Goal: Check status

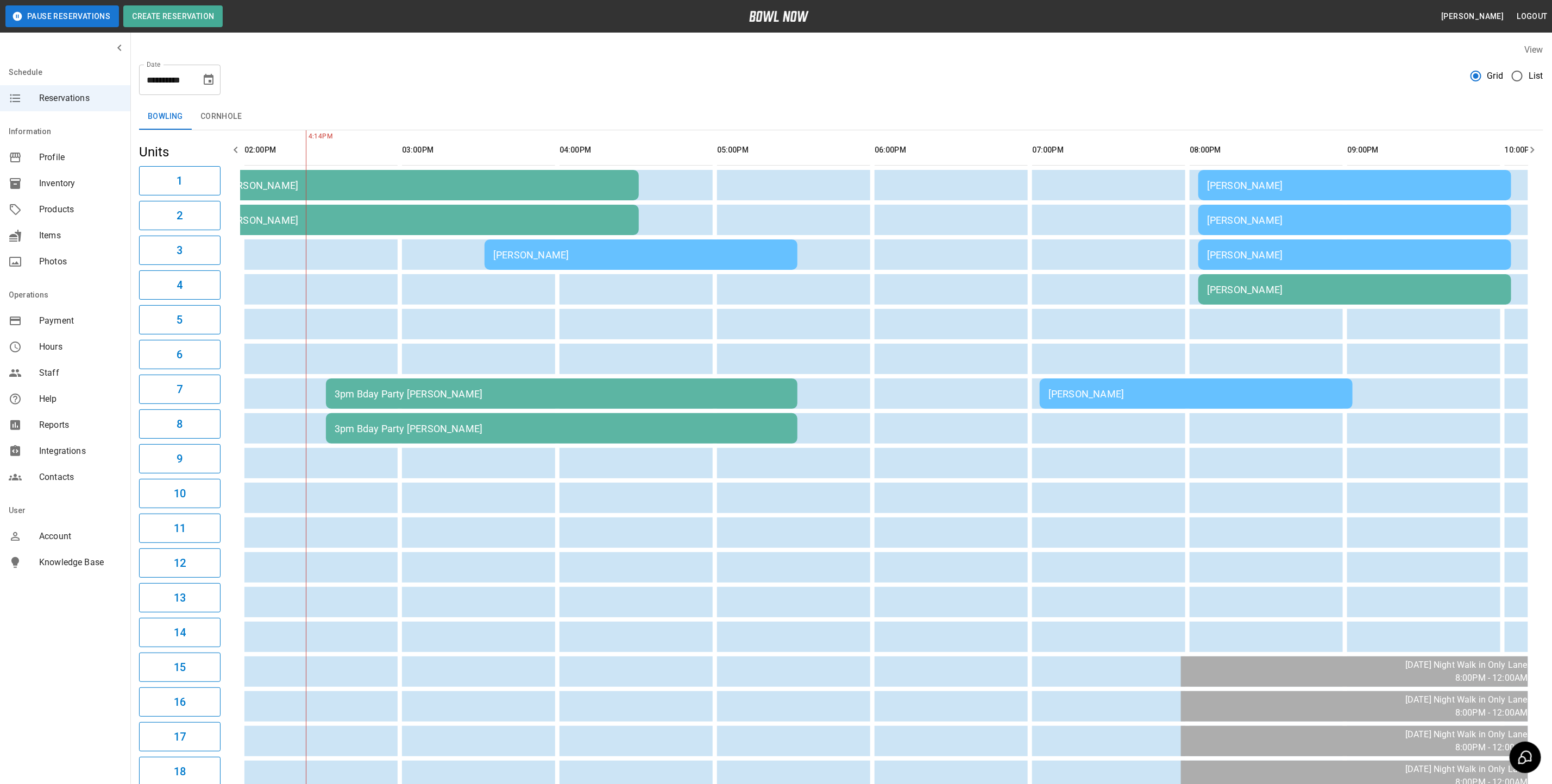
click at [209, 80] on icon "Choose date, selected date is Sep 20, 2025" at bounding box center [209, 79] width 9 height 11
click at [204, 198] on button "19" at bounding box center [209, 199] width 20 height 20
type input "**********"
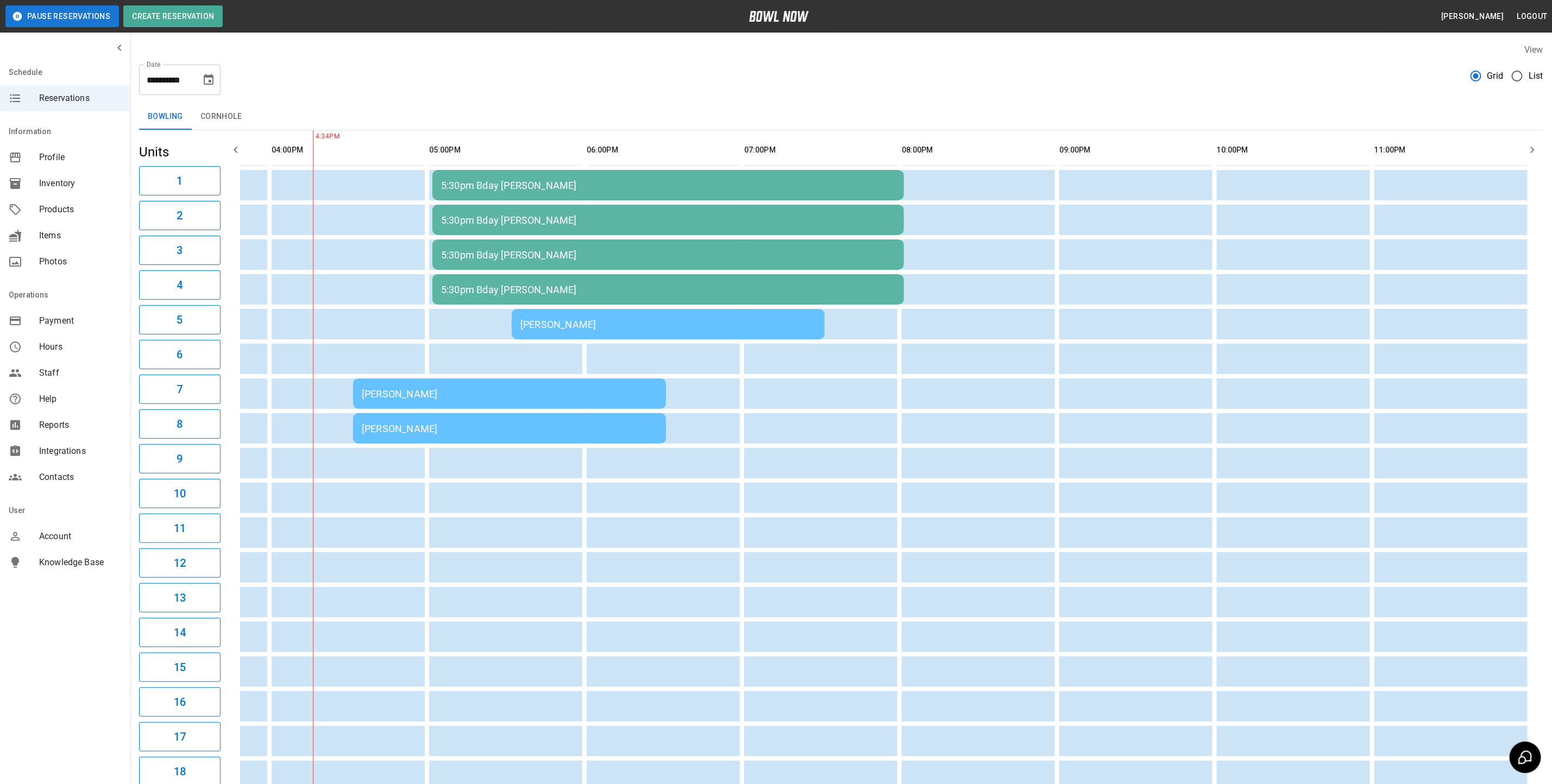
click at [376, 394] on div "[PERSON_NAME]" at bounding box center [509, 394] width 295 height 11
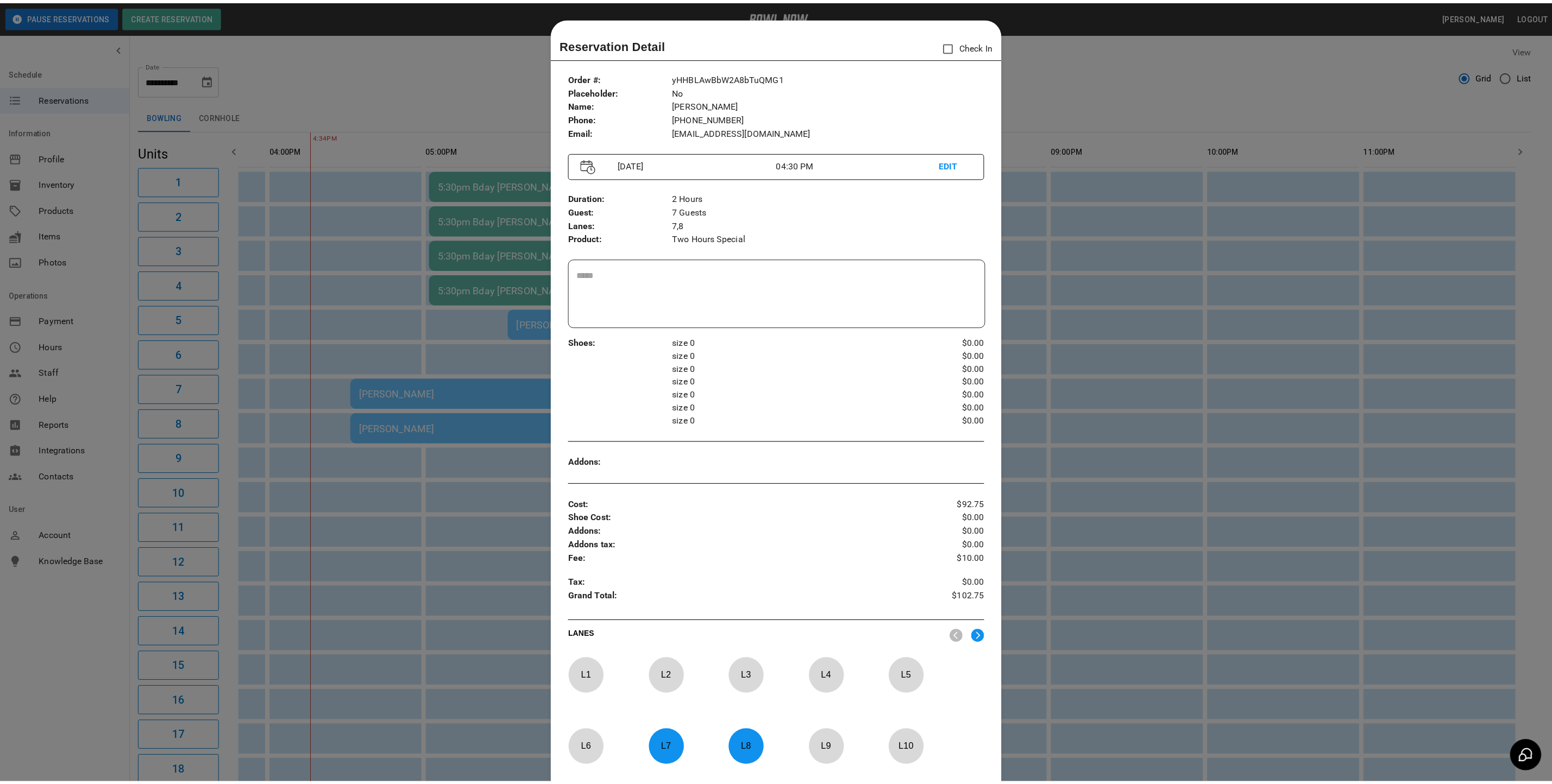
scroll to position [17, 0]
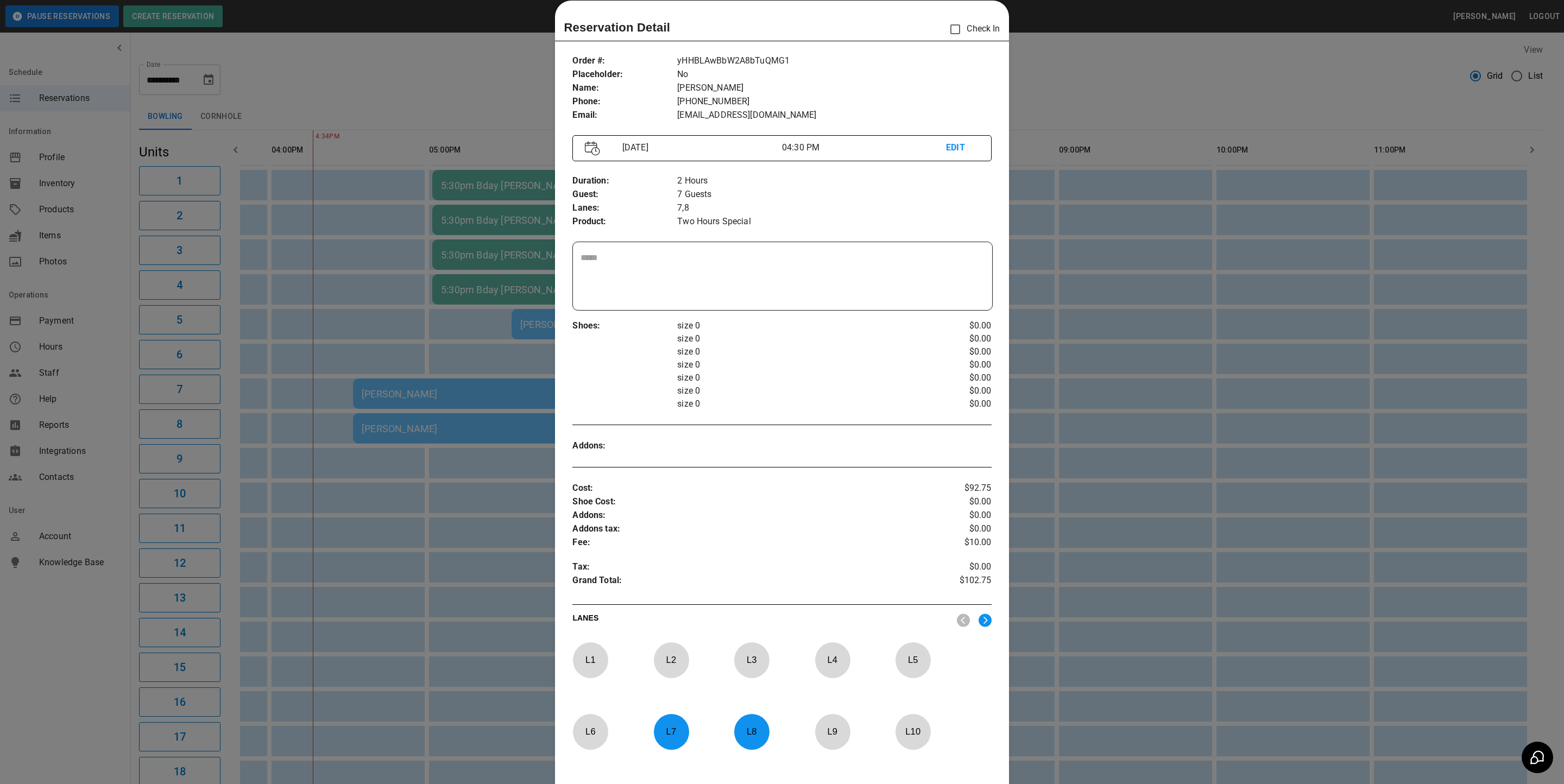
click at [1096, 98] on div at bounding box center [782, 392] width 1564 height 784
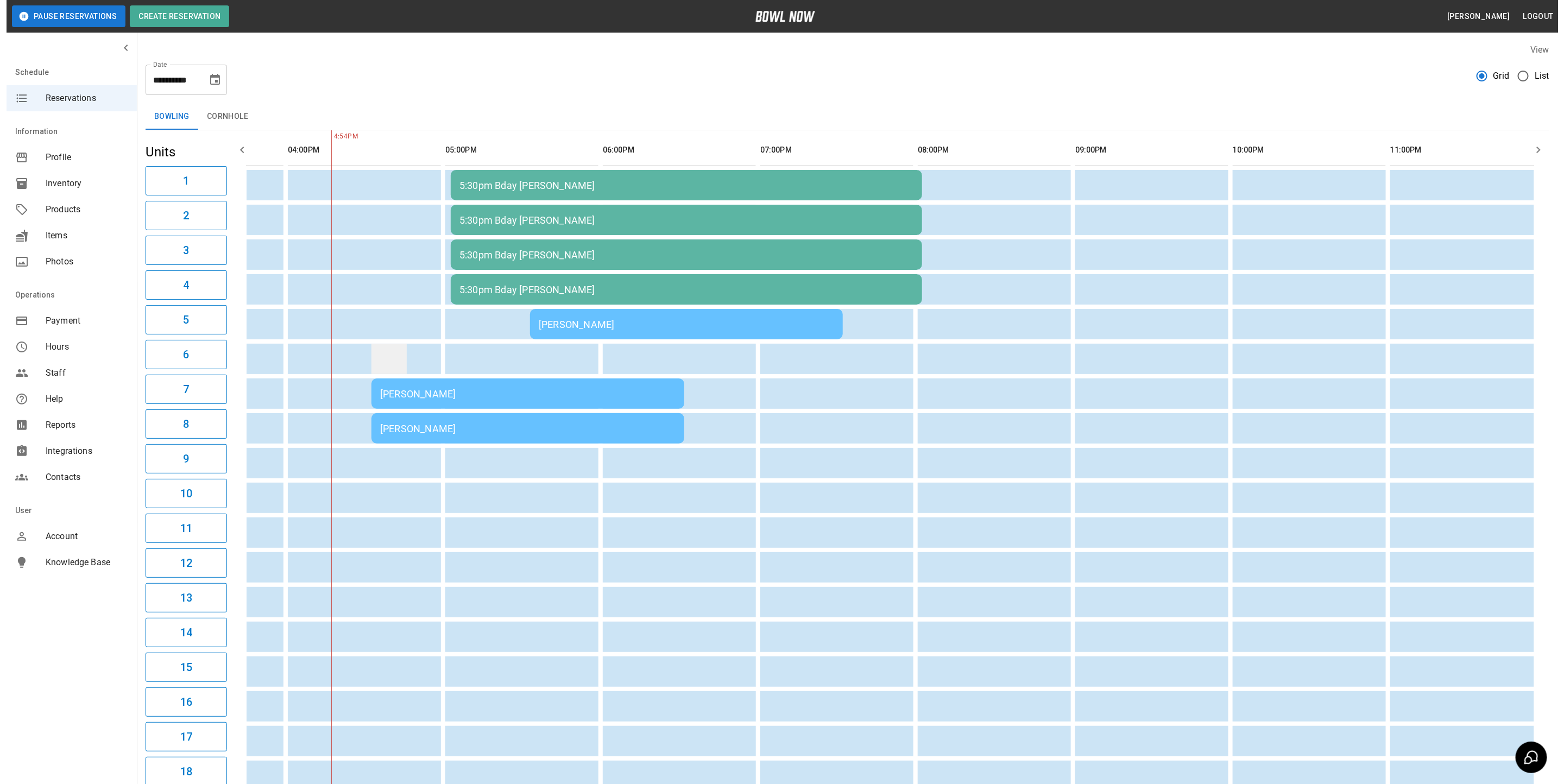
scroll to position [0, 603]
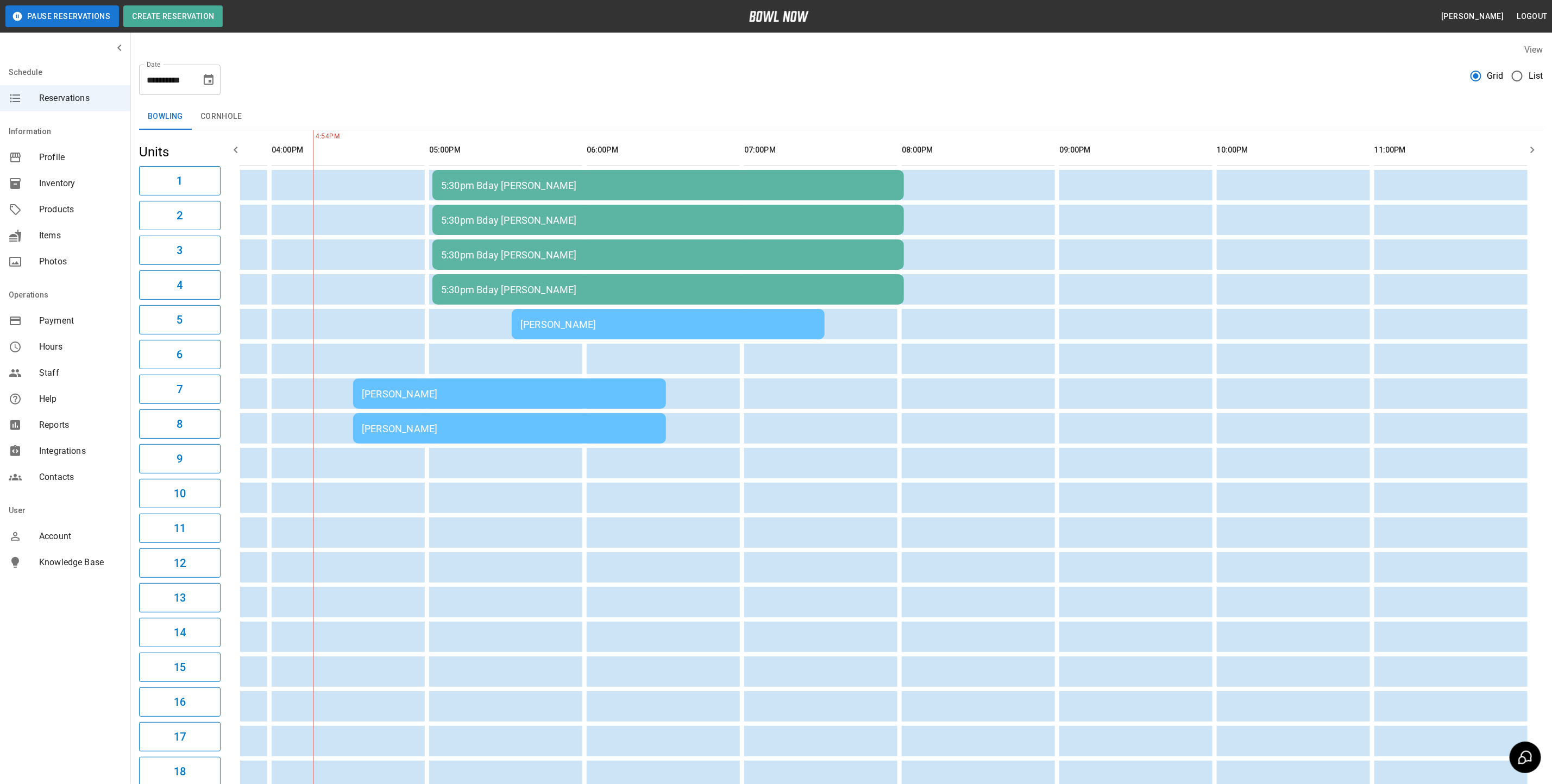
click at [476, 253] on div "5:30pm Bday [PERSON_NAME]" at bounding box center [668, 255] width 454 height 11
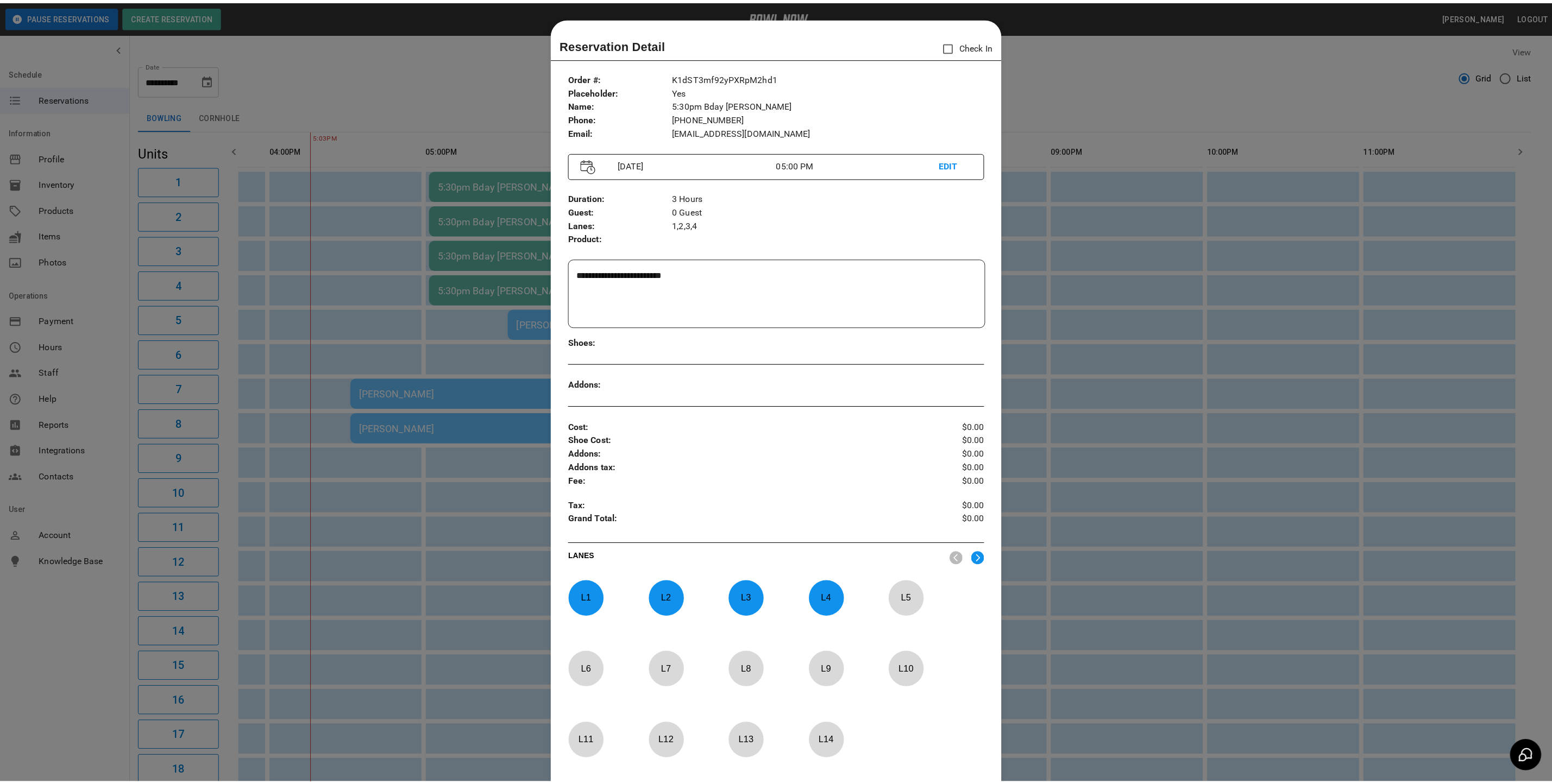
scroll to position [17, 0]
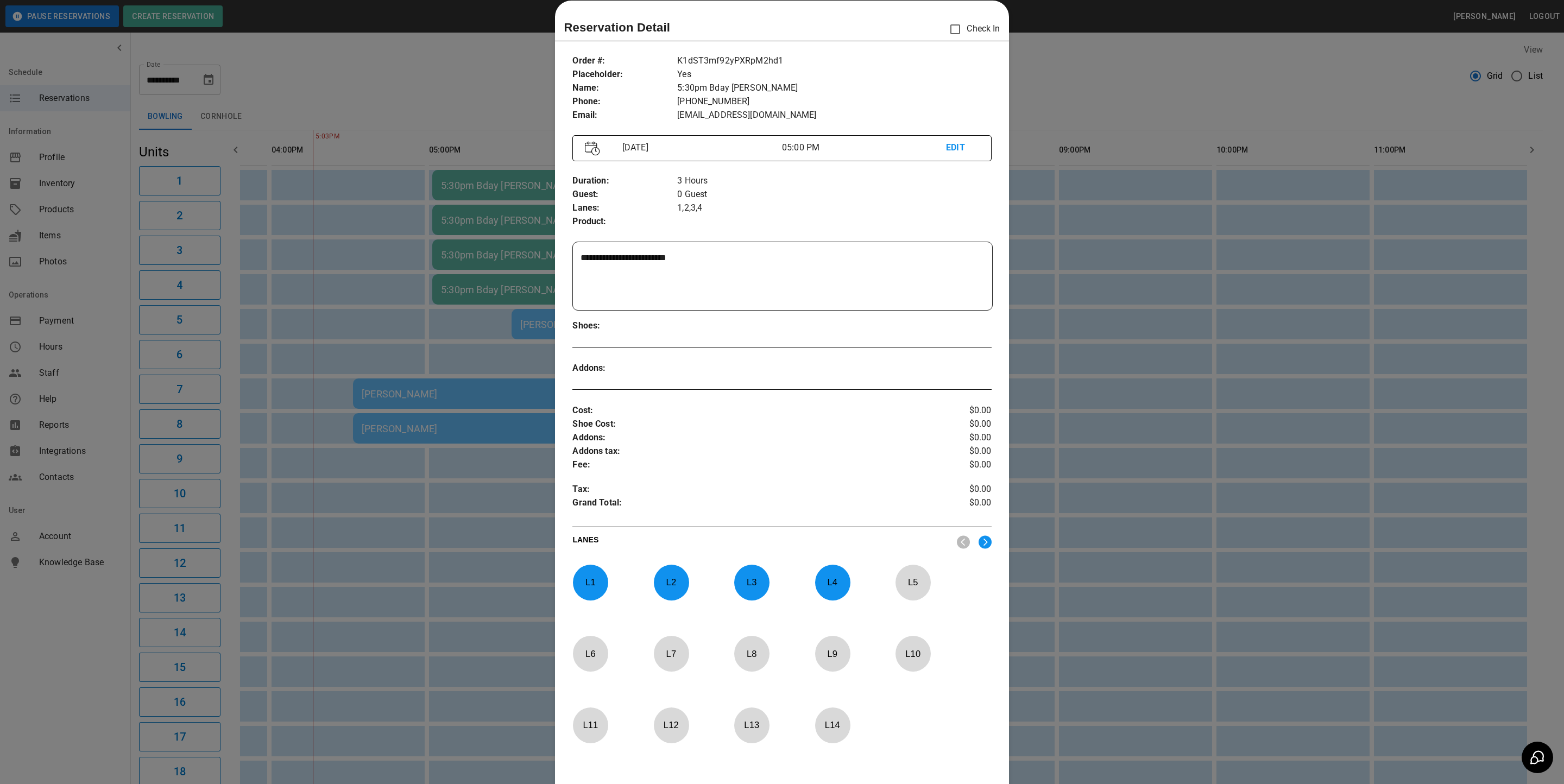
click at [406, 134] on div at bounding box center [782, 392] width 1564 height 784
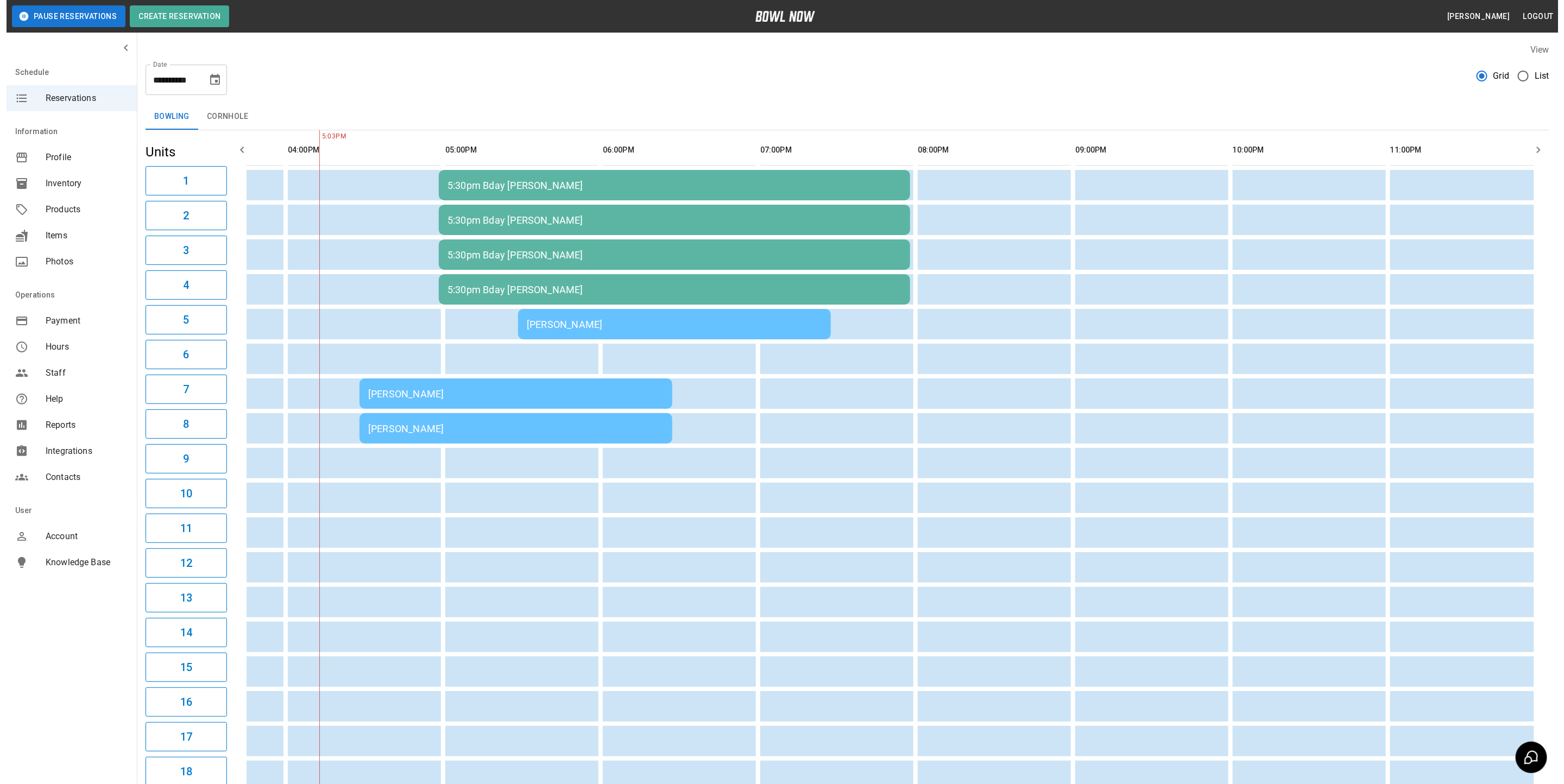
scroll to position [0, 593]
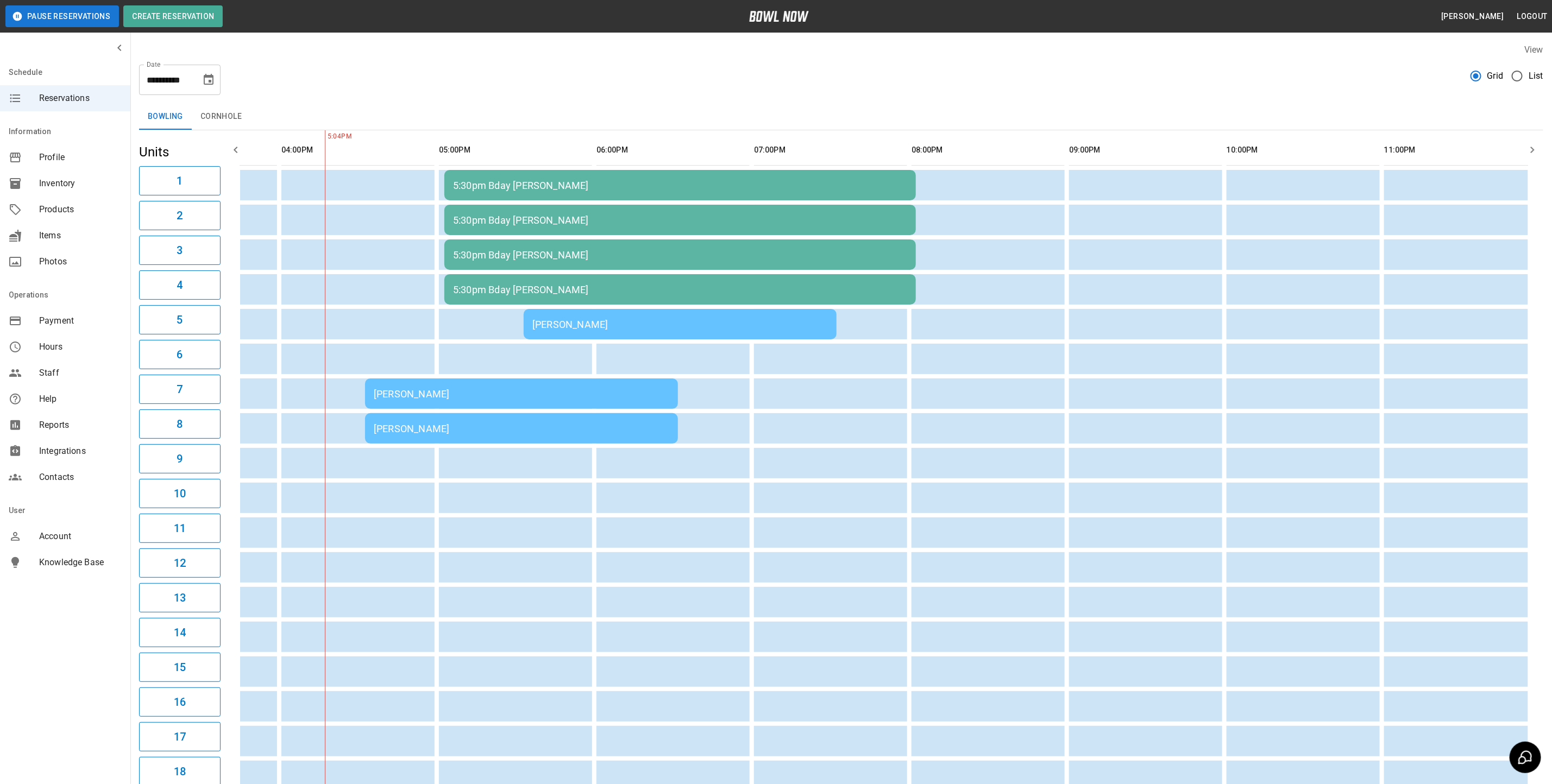
click at [461, 395] on div "[PERSON_NAME]" at bounding box center [521, 394] width 295 height 11
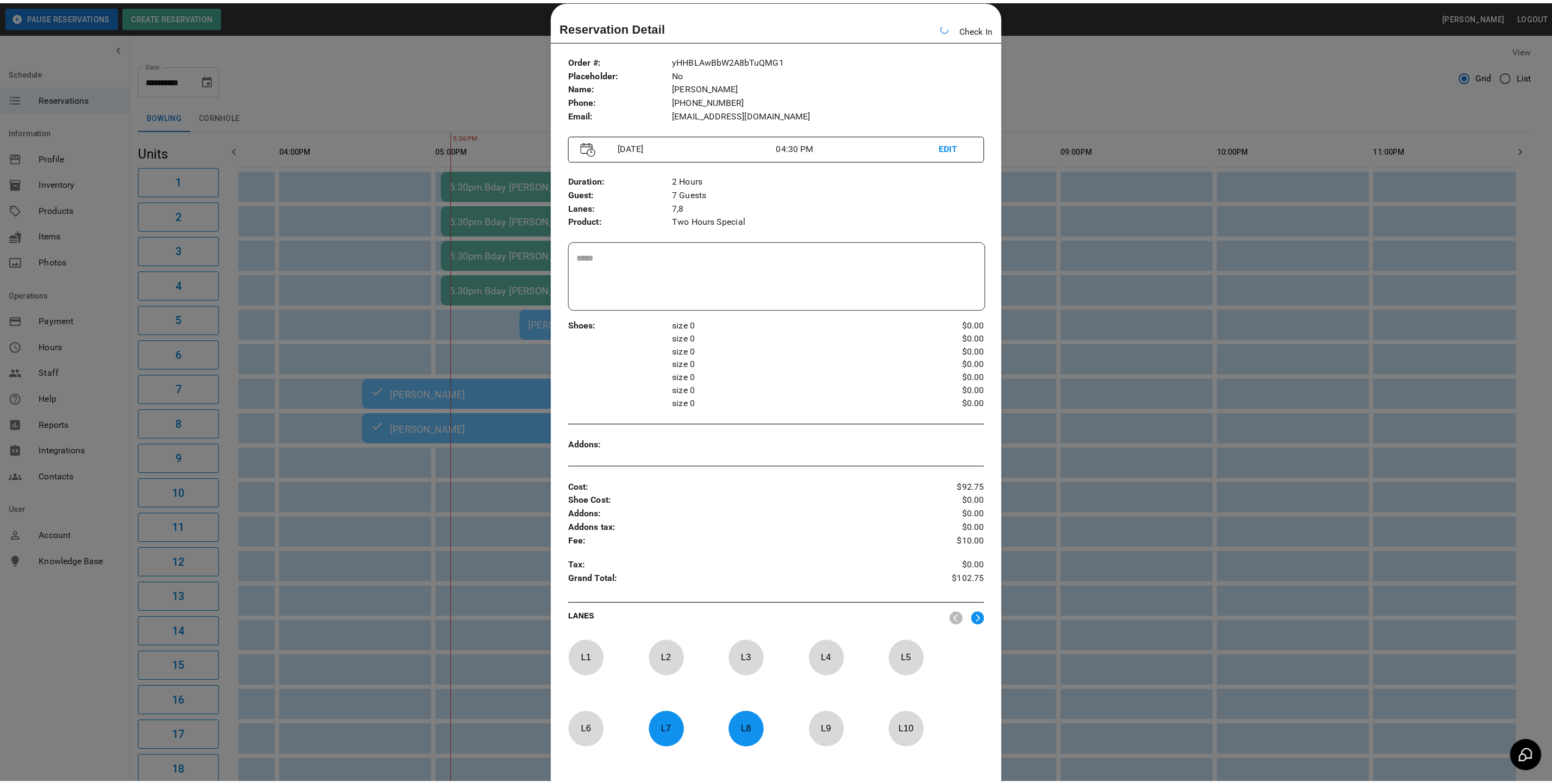
scroll to position [0, 605]
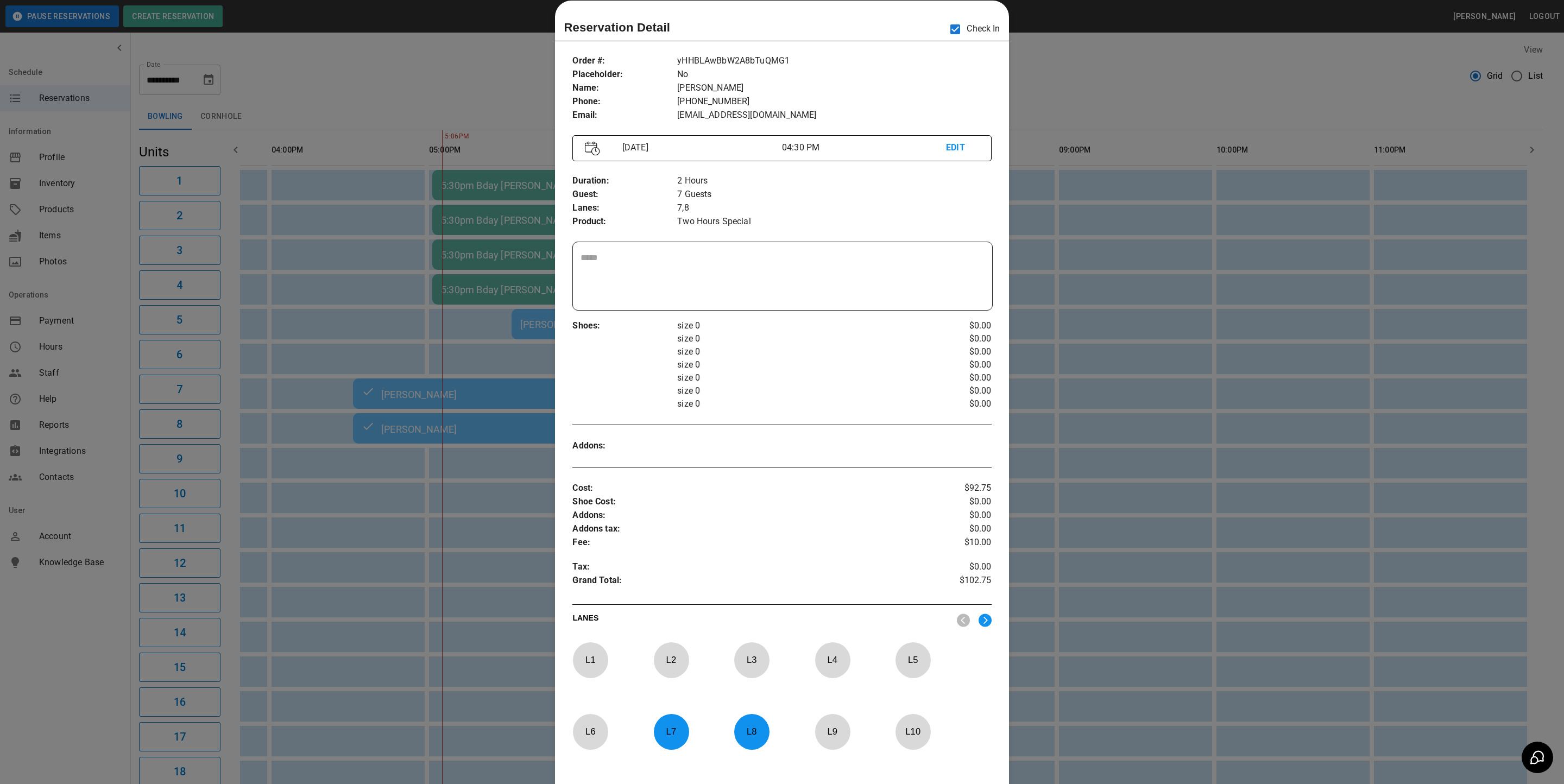
click at [1069, 80] on div at bounding box center [782, 392] width 1564 height 784
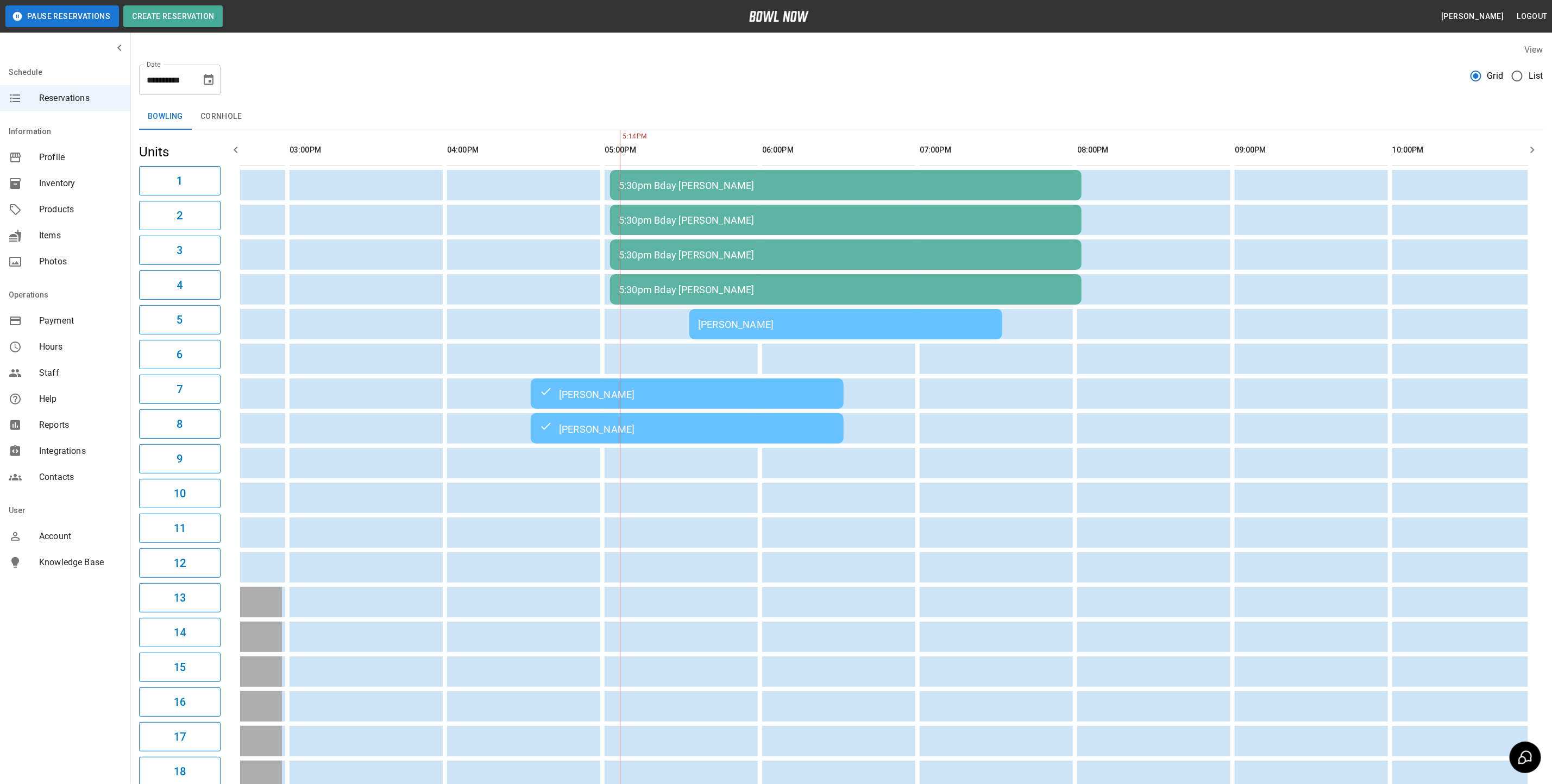
scroll to position [0, 0]
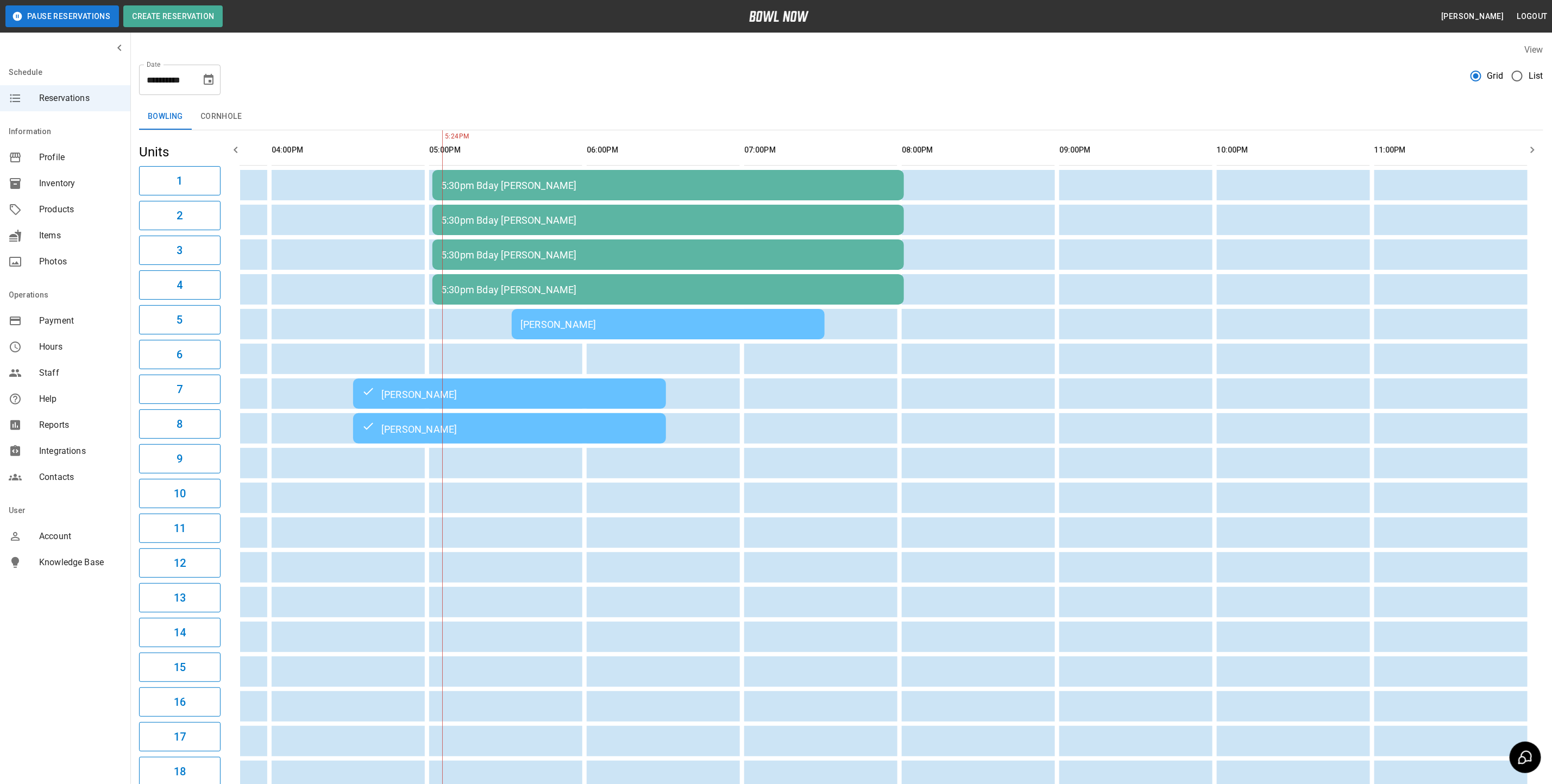
click at [598, 326] on div "[PERSON_NAME]" at bounding box center [668, 324] width 295 height 11
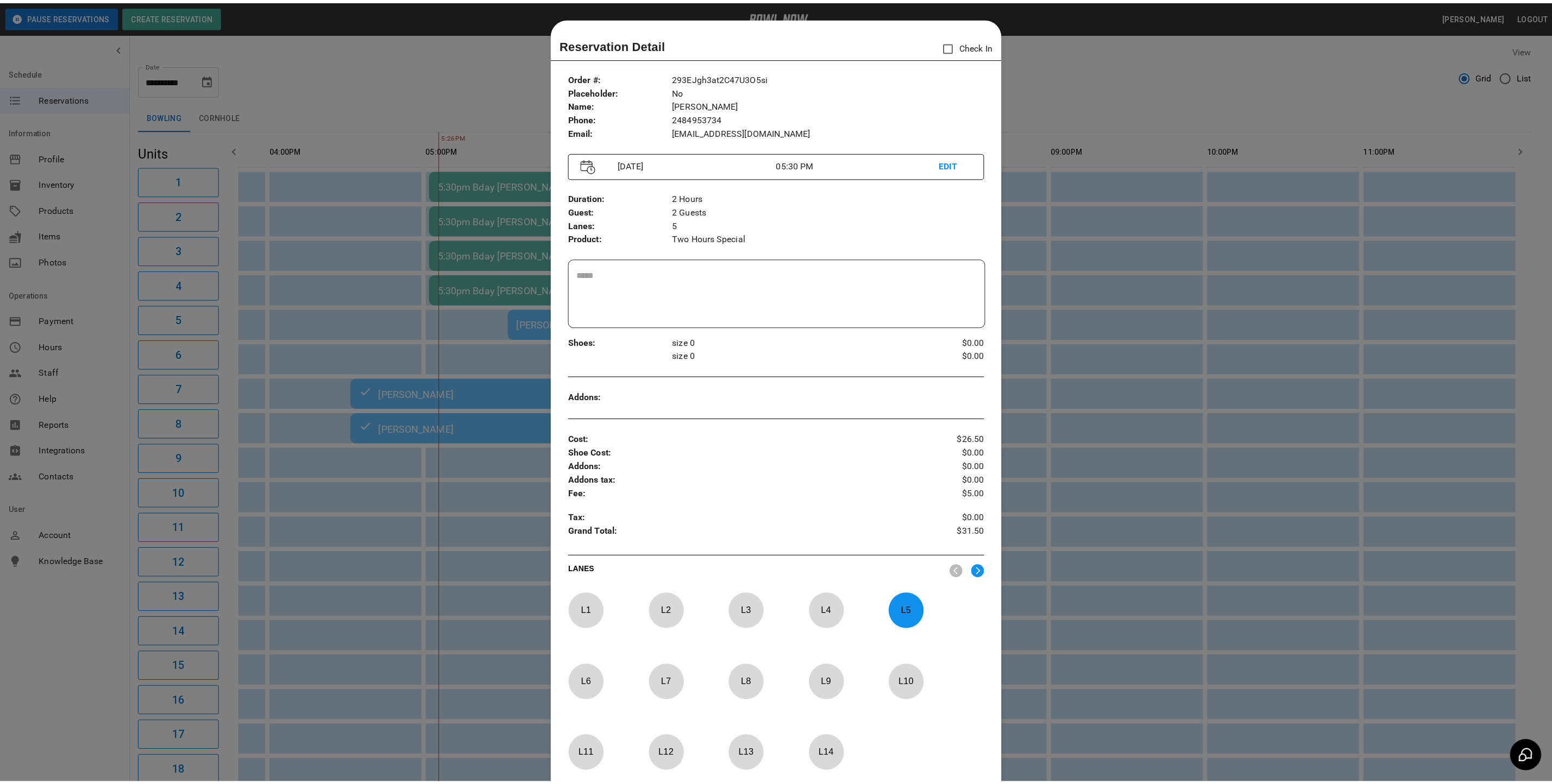
scroll to position [17, 0]
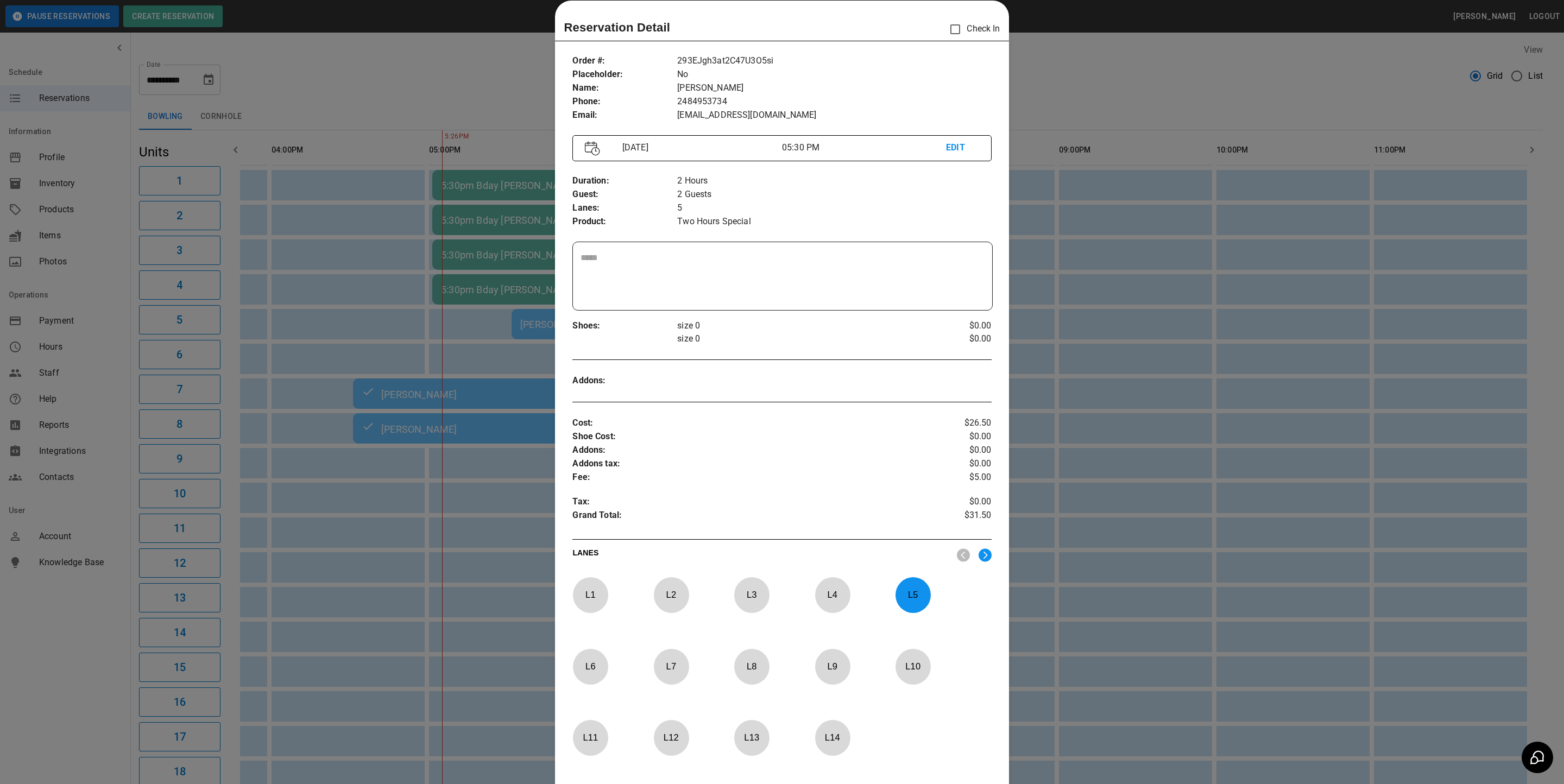
click at [1224, 123] on div at bounding box center [782, 392] width 1564 height 784
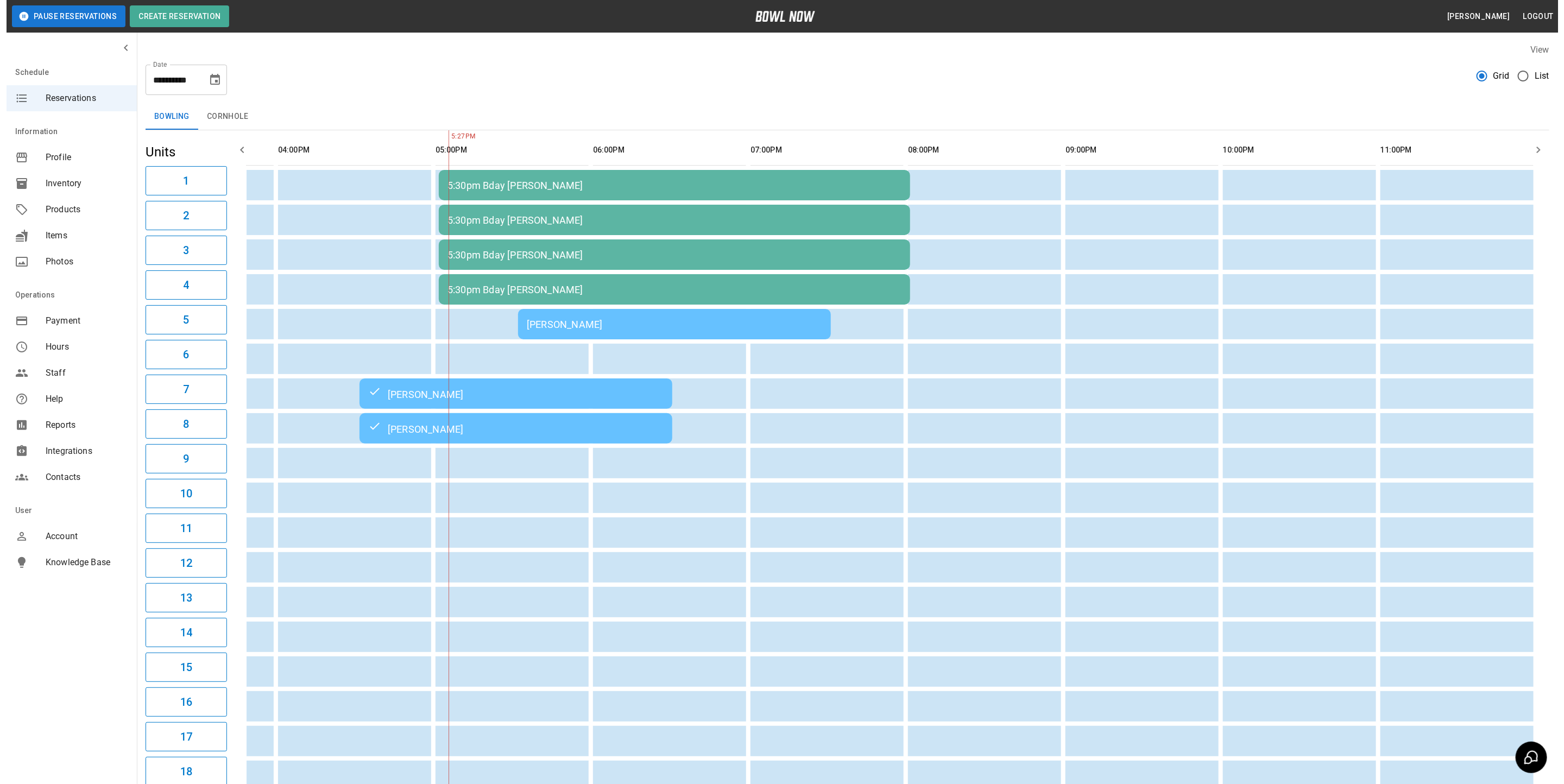
scroll to position [0, 593]
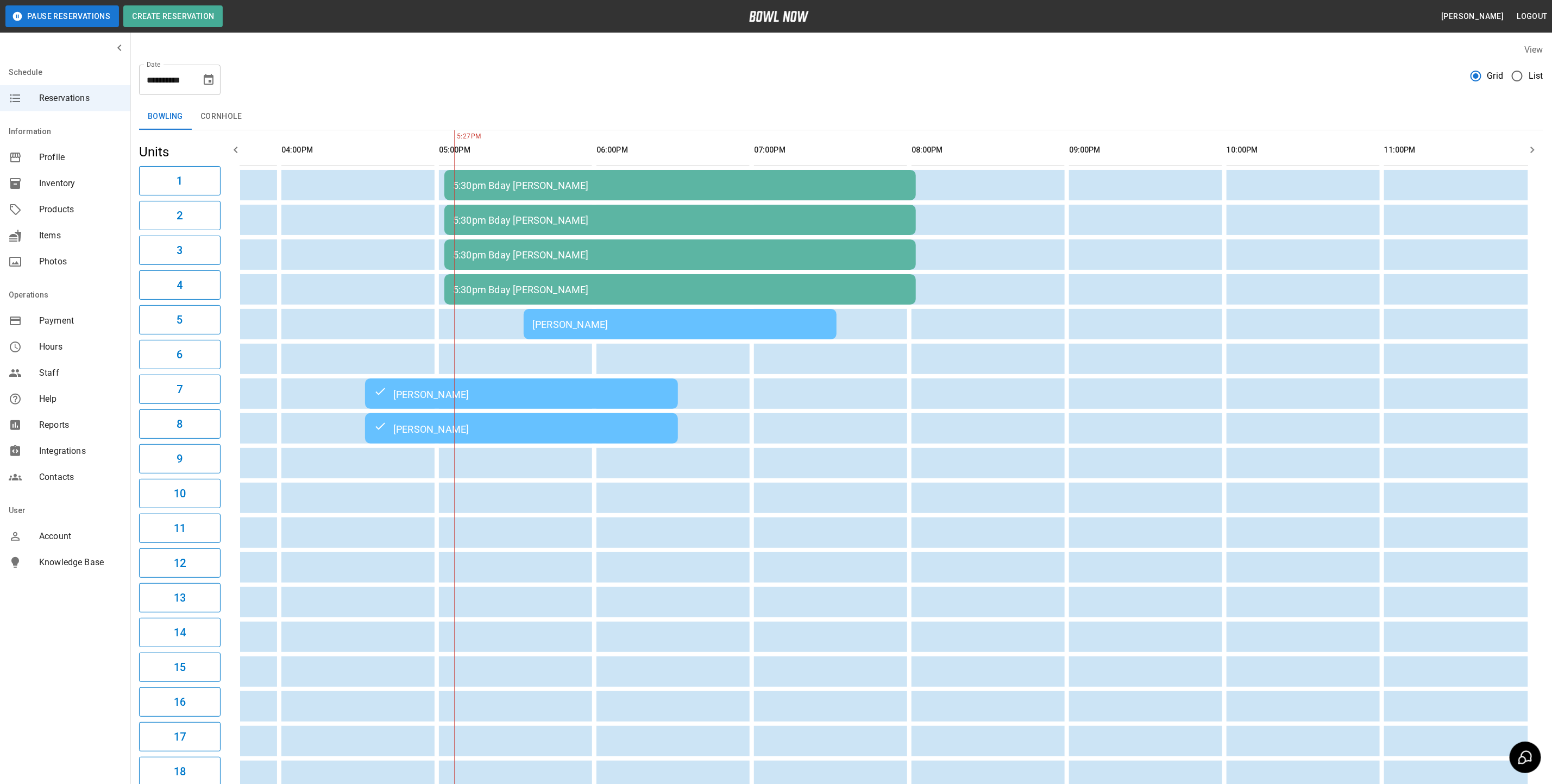
click at [579, 324] on div "[PERSON_NAME]" at bounding box center [680, 324] width 295 height 11
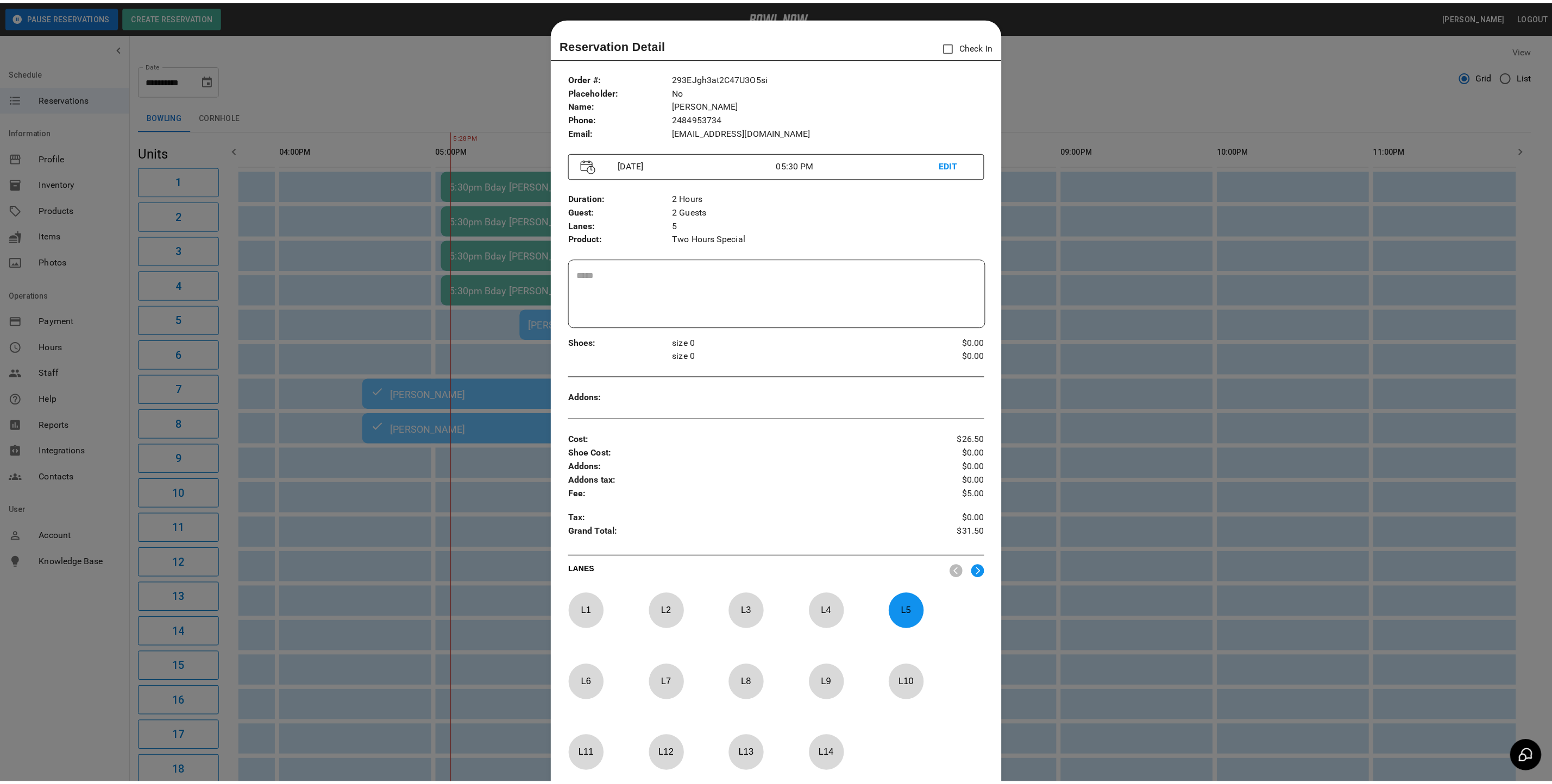
scroll to position [17, 0]
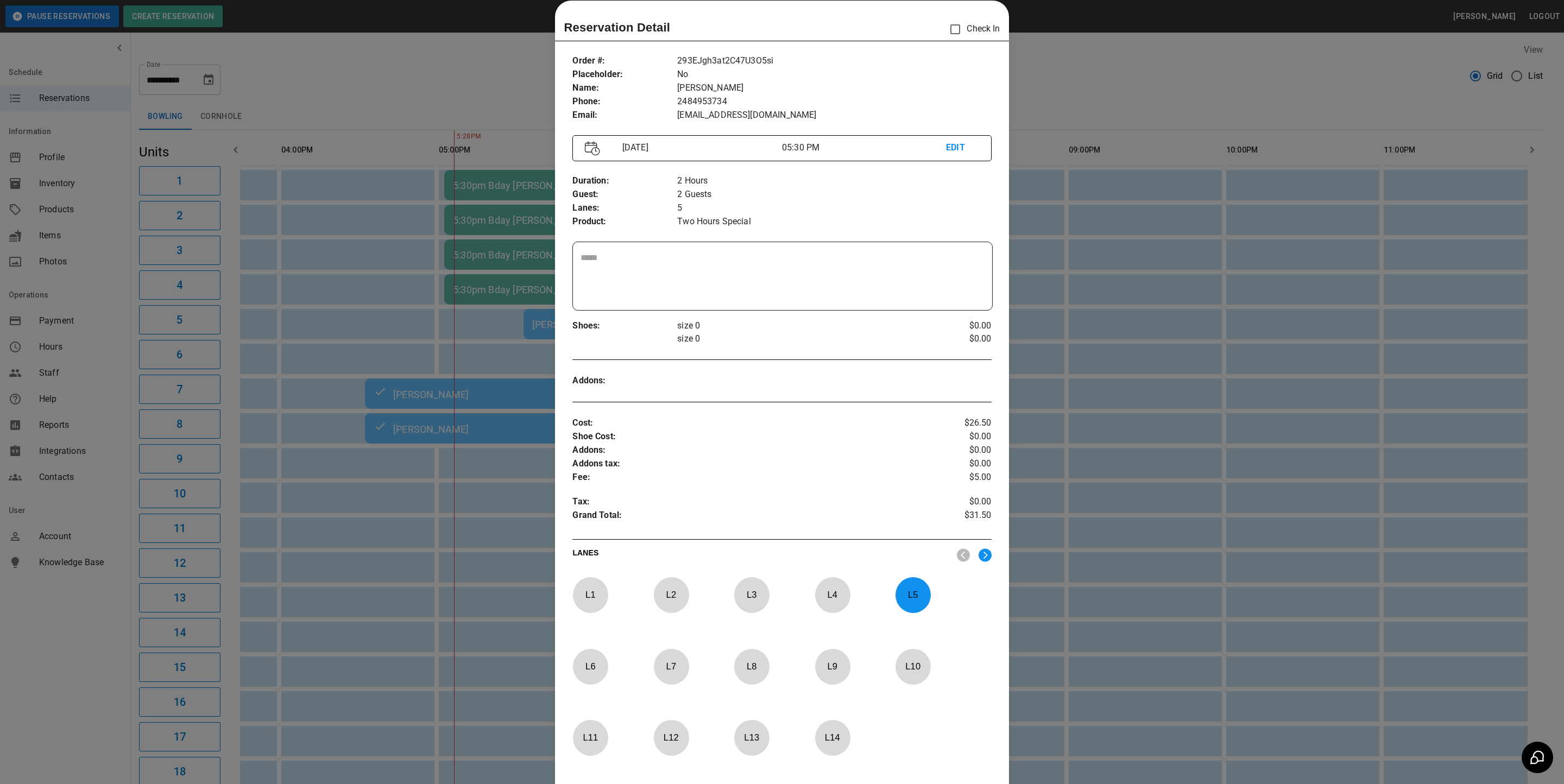
click at [1134, 82] on div at bounding box center [782, 392] width 1564 height 784
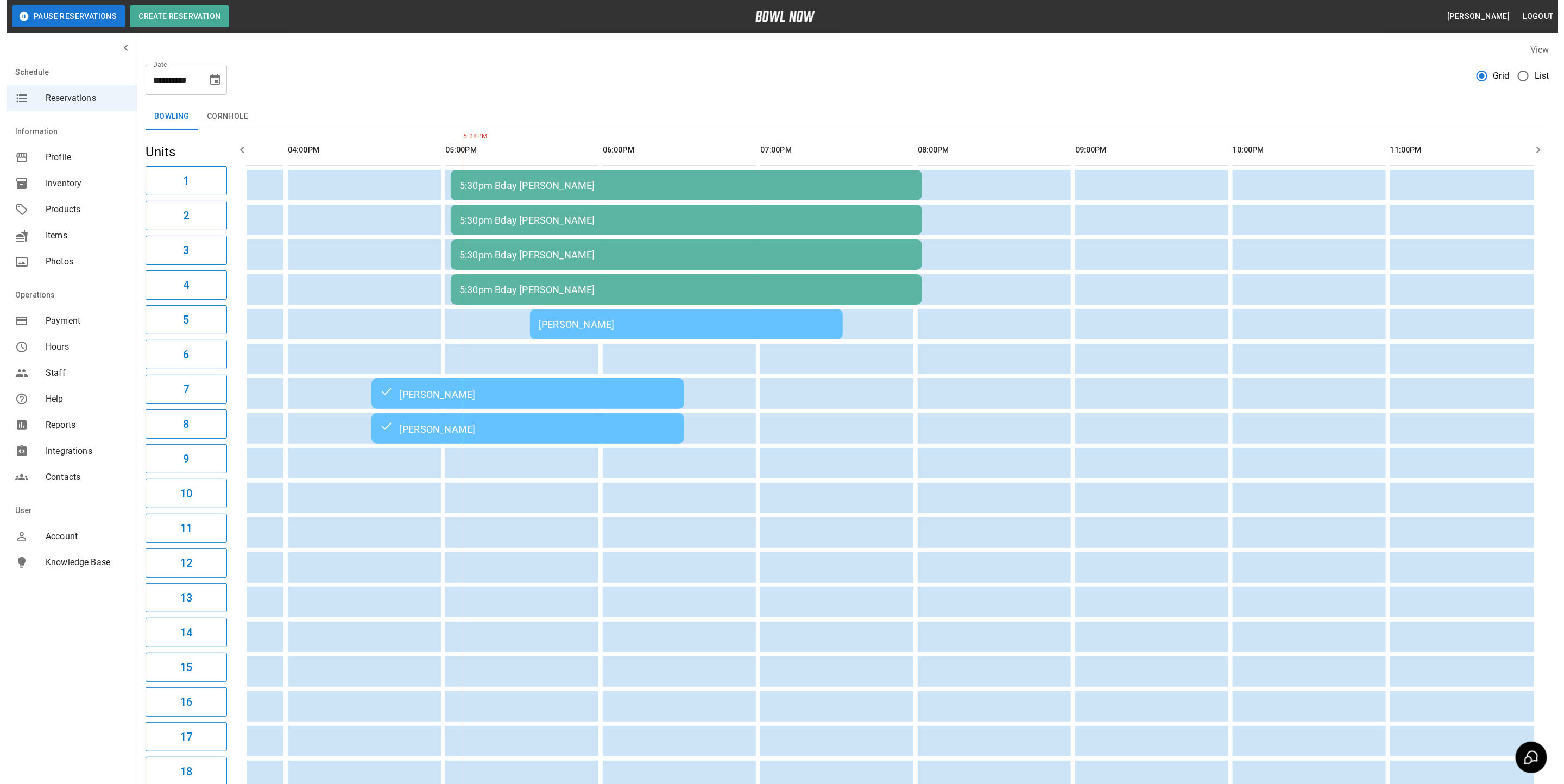
scroll to position [0, 567]
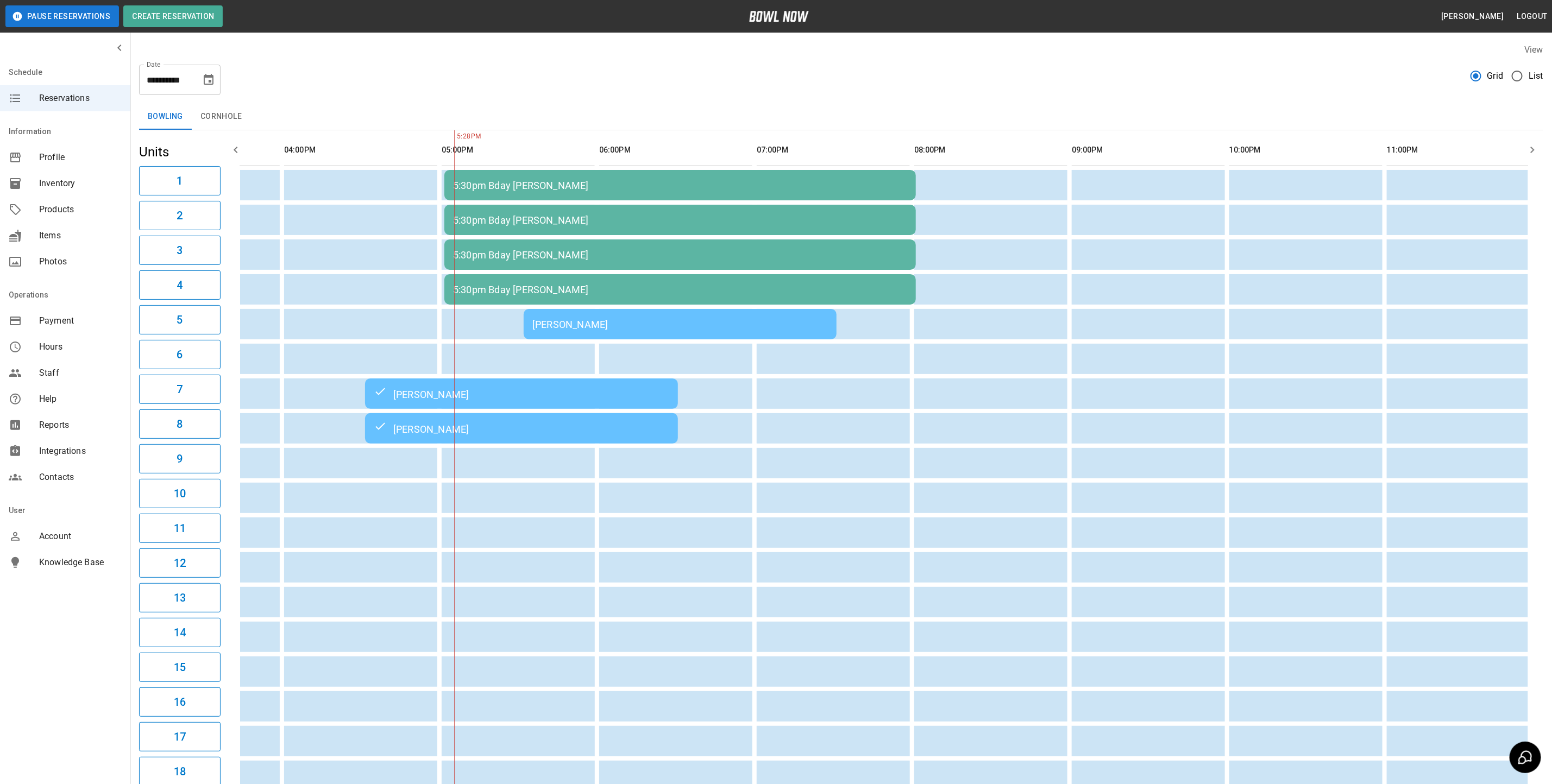
click at [595, 324] on div "[PERSON_NAME]" at bounding box center [680, 324] width 295 height 11
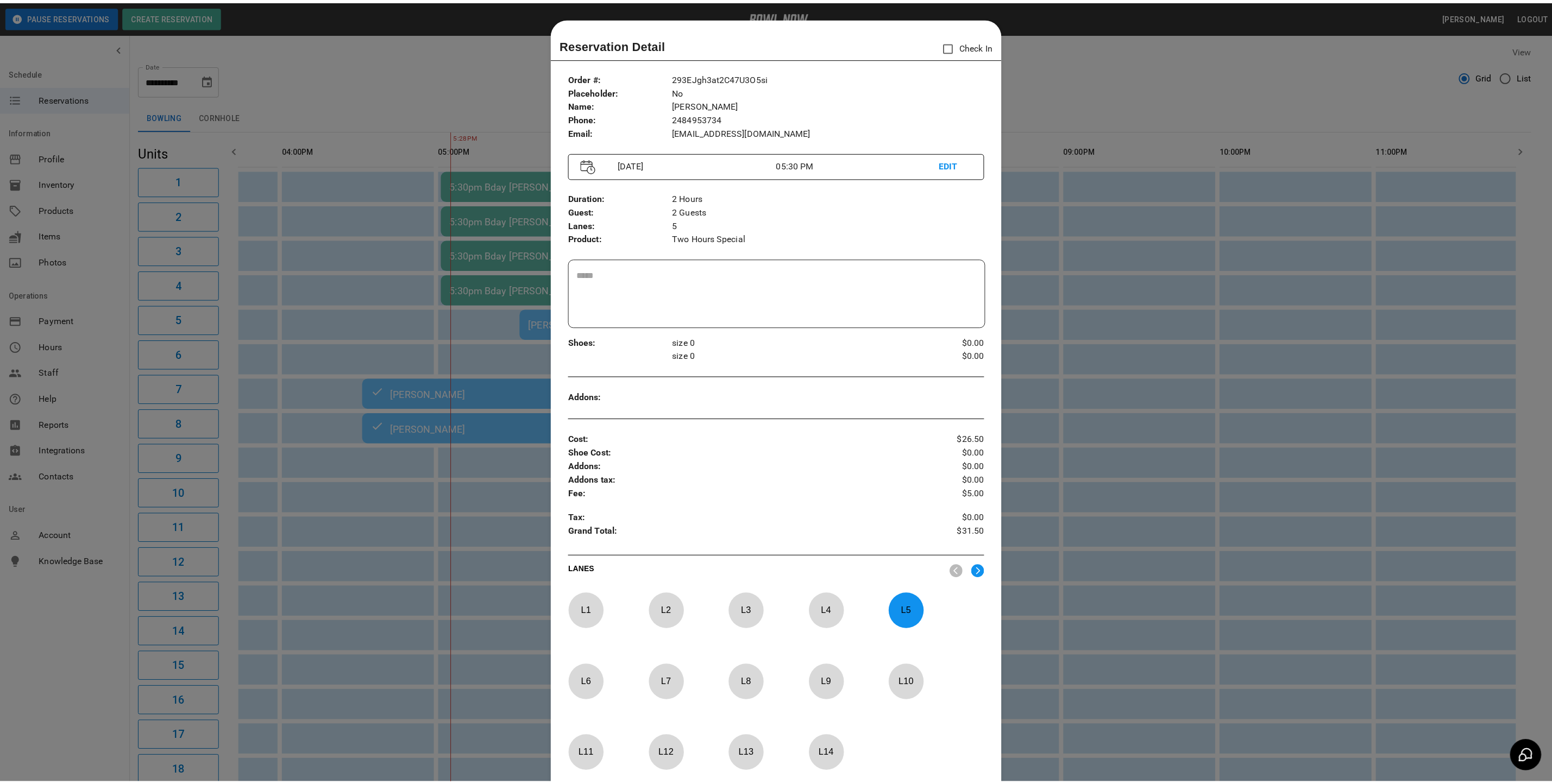
scroll to position [17, 0]
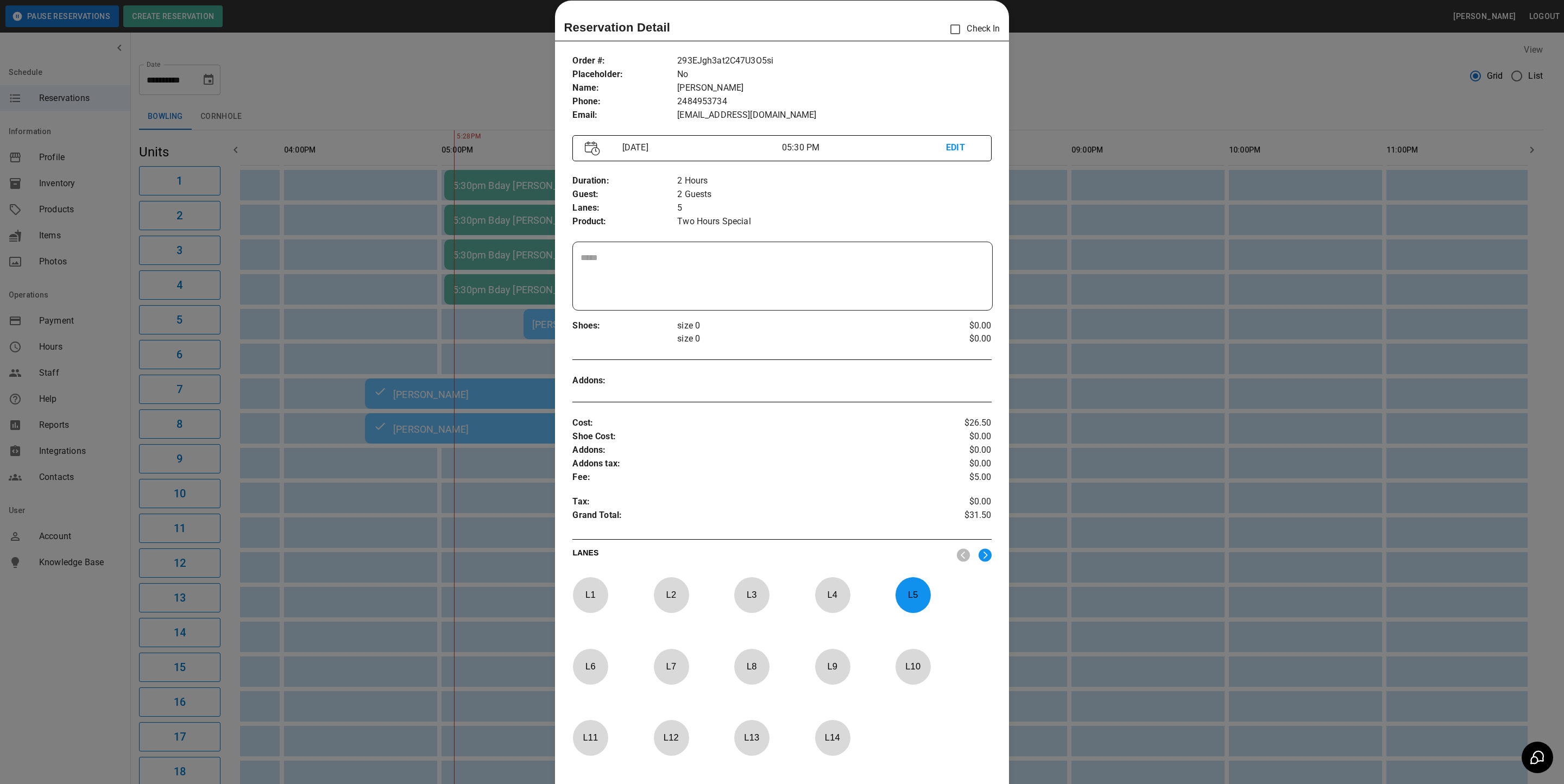
click at [947, 9] on div "Reservation Detail Check In Order # : Placeholder : Name : Phone : Email : 293E…" at bounding box center [781, 432] width 453 height 863
click at [1165, 101] on div at bounding box center [782, 392] width 1564 height 784
